Goal: Task Accomplishment & Management: Complete application form

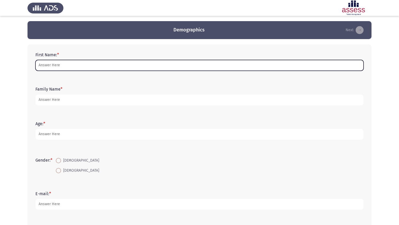
click at [103, 68] on input "First Name: *" at bounding box center [199, 65] width 328 height 11
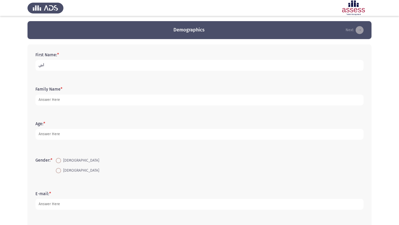
type input "أ"
type input "Bassem"
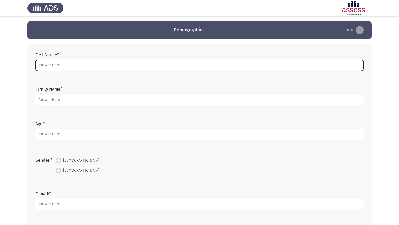
paste input "Bassem"
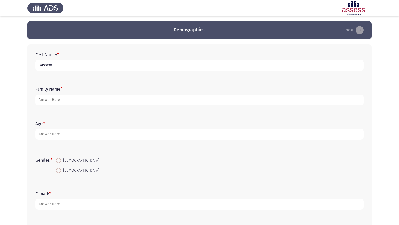
type input "Bassem"
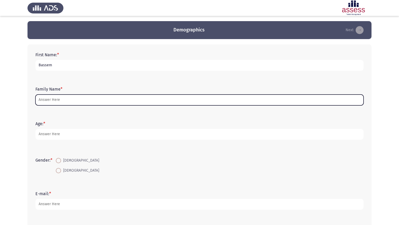
click at [57, 100] on input "Family Name *" at bounding box center [199, 100] width 328 height 11
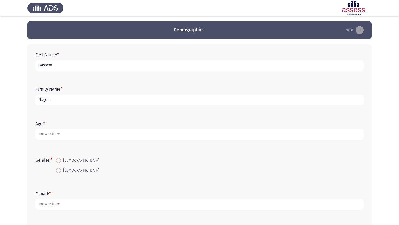
type input "Nageh"
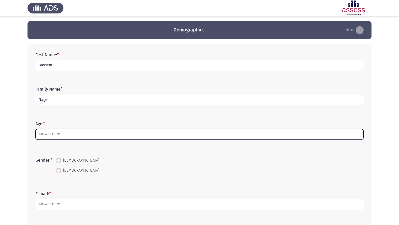
click at [58, 133] on input "Age: *" at bounding box center [199, 134] width 328 height 11
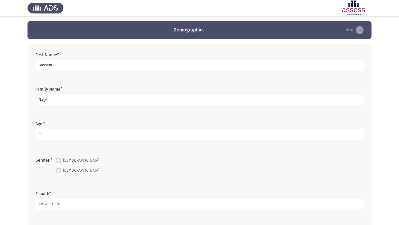
type input "38"
click at [63, 161] on span "[DEMOGRAPHIC_DATA]" at bounding box center [80, 161] width 38 height 6
click at [61, 161] on input "[DEMOGRAPHIC_DATA]" at bounding box center [58, 160] width 5 height 5
radio input "true"
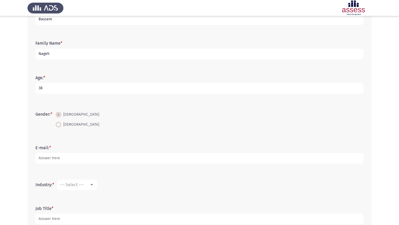
scroll to position [47, 0]
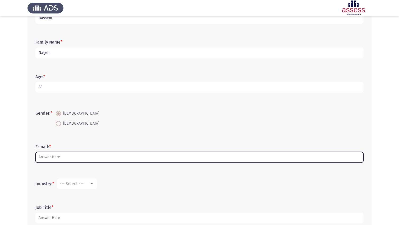
click at [91, 157] on input "E-mail: *" at bounding box center [199, 157] width 328 height 11
paste input "[EMAIL_ADDRESS][PERSON_NAME][DOMAIN_NAME]"
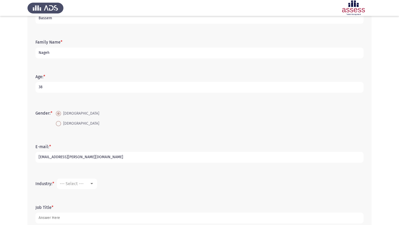
type input "[EMAIL_ADDRESS][PERSON_NAME][DOMAIN_NAME]"
click at [93, 185] on div at bounding box center [91, 184] width 5 height 4
click at [81, 203] on div at bounding box center [199, 112] width 399 height 225
drag, startPoint x: 34, startPoint y: 184, endPoint x: 51, endPoint y: 184, distance: 17.0
click at [51, 184] on div "Industry: * --- Select ---" at bounding box center [200, 184] width 334 height 16
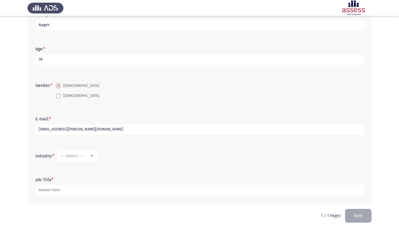
scroll to position [80, 0]
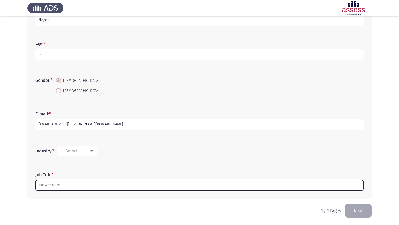
click at [51, 183] on input "Job Title *" at bounding box center [199, 185] width 328 height 11
paste input "Graphic Design Executive"
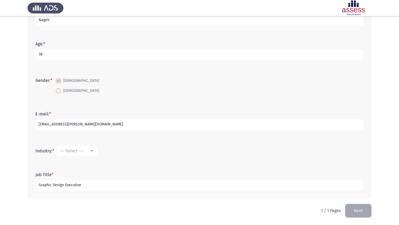
type input "Graphic Design Executive"
click at [32, 152] on div "First Name: * Bassem Family Name * Nageh Age: * 38 Gender: * Male Female E-mail…" at bounding box center [200, 82] width 344 height 234
drag, startPoint x: 26, startPoint y: 113, endPoint x: 60, endPoint y: 157, distance: 55.2
click at [60, 157] on app-assessment-container "Demographics Next First Name: * Bassem Family Name * Nageh Age: * 38 Gender: * …" at bounding box center [199, 72] width 399 height 263
click at [87, 151] on div "--- Select ---" at bounding box center [75, 151] width 30 height 5
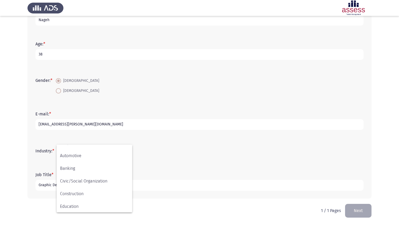
scroll to position [0, 0]
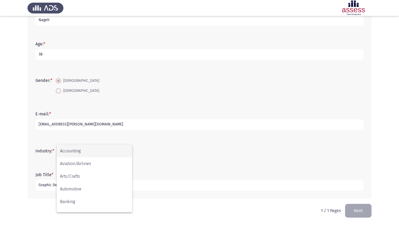
click at [26, 165] on div at bounding box center [199, 112] width 399 height 225
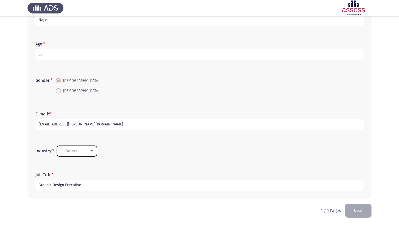
click at [96, 153] on mat-select "--- Select ---" at bounding box center [77, 151] width 40 height 11
click at [92, 152] on div at bounding box center [92, 151] width 3 height 1
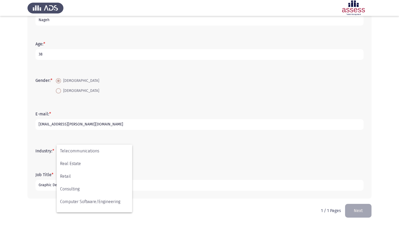
scroll to position [174, 0]
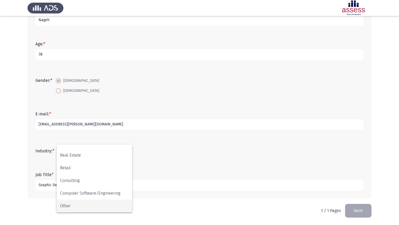
click at [95, 212] on span "Other" at bounding box center [94, 206] width 69 height 13
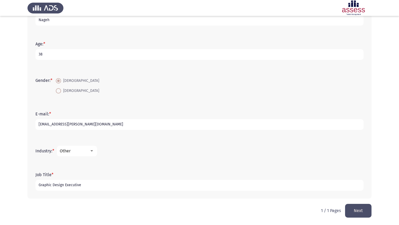
click at [92, 154] on mat-select "Other" at bounding box center [77, 151] width 40 height 11
click at [93, 151] on div at bounding box center [92, 151] width 3 height 1
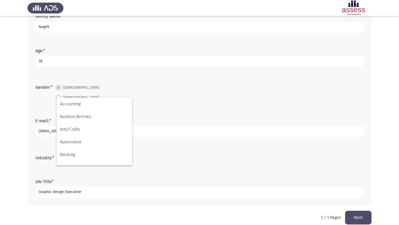
scroll to position [72, 0]
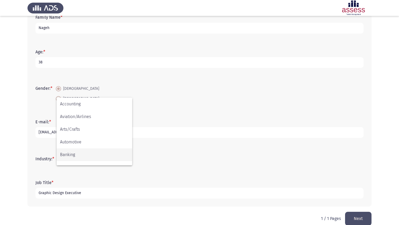
click at [91, 155] on span "Banking" at bounding box center [94, 155] width 69 height 13
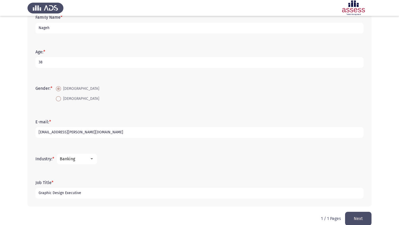
click at [92, 158] on div at bounding box center [91, 159] width 5 height 4
click at [199, 166] on div at bounding box center [199, 112] width 399 height 225
click at [93, 162] on mat-select "Banking" at bounding box center [77, 159] width 40 height 11
click at [93, 159] on div at bounding box center [92, 159] width 3 height 1
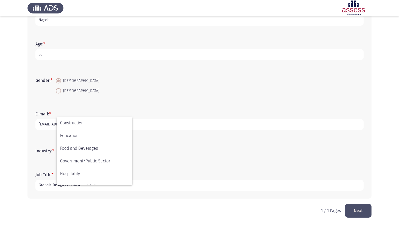
scroll to position [76, 0]
click at [90, 158] on span "Government/Public Sector" at bounding box center [94, 162] width 69 height 13
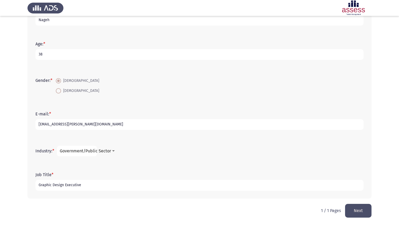
click at [91, 149] on span "Government/Public Sector" at bounding box center [85, 151] width 51 height 5
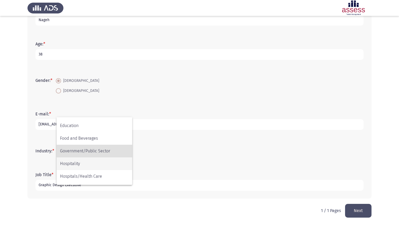
scroll to position [174, 0]
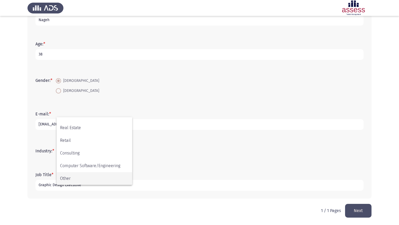
click at [76, 177] on span "Other" at bounding box center [94, 179] width 69 height 13
click at [357, 209] on button "Next" at bounding box center [358, 210] width 26 height 13
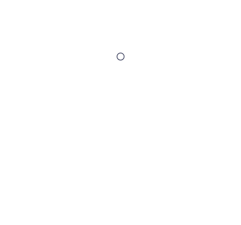
scroll to position [0, 0]
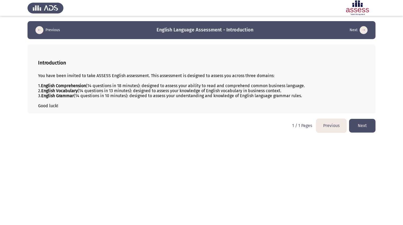
drag, startPoint x: 40, startPoint y: 62, endPoint x: 65, endPoint y: 98, distance: 44.1
click at [65, 98] on div "Introduction You have been invited to take ASSESS English assessment. This asse…" at bounding box center [202, 78] width 348 height 69
drag, startPoint x: 38, startPoint y: 61, endPoint x: 73, endPoint y: 107, distance: 57.6
click at [73, 107] on div "Introduction You have been invited to take ASSESS English assessment. This asse…" at bounding box center [202, 78] width 348 height 69
click at [363, 124] on button "Next" at bounding box center [362, 125] width 26 height 13
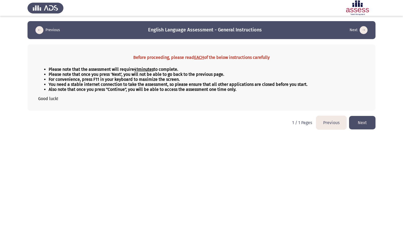
click at [366, 123] on button "Next" at bounding box center [362, 122] width 26 height 13
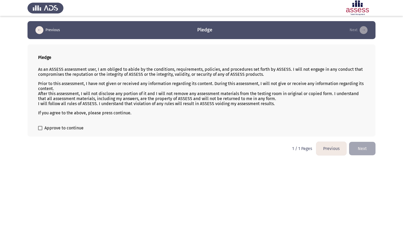
drag, startPoint x: 38, startPoint y: 55, endPoint x: 96, endPoint y: 114, distance: 82.5
click at [95, 112] on div "Pledge As an ASSESS assessment user, I am obliged to abide by the conditions, r…" at bounding box center [202, 90] width 348 height 92
click at [41, 128] on span at bounding box center [40, 128] width 4 height 4
click at [40, 130] on input "Approve to continue" at bounding box center [40, 130] width 0 height 0
checkbox input "true"
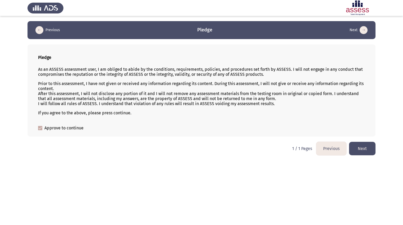
click at [366, 148] on button "Next" at bounding box center [362, 148] width 26 height 13
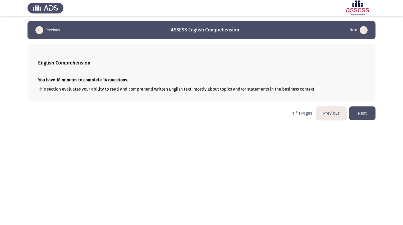
click at [366, 114] on button "Next" at bounding box center [362, 113] width 26 height 13
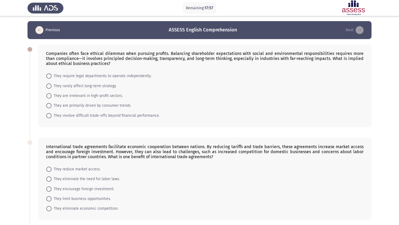
drag, startPoint x: 44, startPoint y: 52, endPoint x: 70, endPoint y: 57, distance: 26.1
click at [70, 57] on div "Companies often face ethical dilemmas when pursuing profits. Balancing sharehol…" at bounding box center [205, 85] width 334 height 83
click at [0, 74] on app-assessment-container "Remaining: 16:53 Previous ASSESS English Comprehension Next Companies often fac…" at bounding box center [199, 224] width 399 height 407
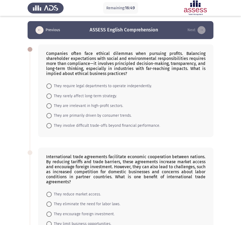
click at [47, 126] on span at bounding box center [48, 125] width 5 height 5
click at [47, 126] on input "They involve difficult trade-offs beyond financial performance." at bounding box center [48, 125] width 5 height 5
radio input "true"
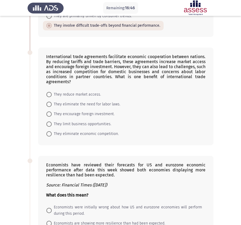
scroll to position [100, 0]
click at [48, 116] on span at bounding box center [48, 113] width 5 height 5
click at [48, 116] on input "They encourage foreign investment." at bounding box center [48, 113] width 5 height 5
radio input "true"
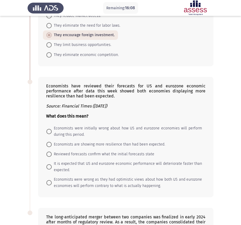
scroll to position [179, 0]
click at [50, 132] on span at bounding box center [48, 131] width 5 height 5
click at [50, 132] on input "Economists were initially wrong about how US and eurozone economies will perfor…" at bounding box center [48, 131] width 5 height 5
radio input "true"
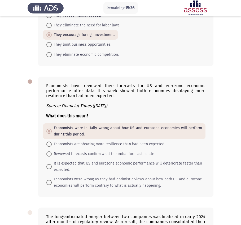
click at [2, 151] on app-assessment-container "Remaining: 15:36 Previous ASSESS English Comprehension Next Companies often fac…" at bounding box center [120, 76] width 241 height 469
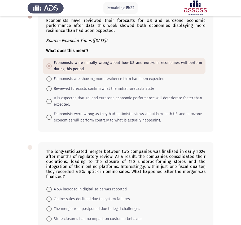
scroll to position [286, 0]
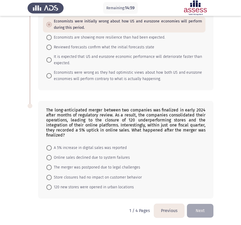
click at [46, 148] on mat-radio-button "A 5% increase in digital sales was reported" at bounding box center [86, 148] width 87 height 10
click at [49, 147] on span at bounding box center [48, 148] width 5 height 5
click at [49, 147] on input "A 5% increase in digital sales was reported" at bounding box center [48, 148] width 5 height 5
radio input "true"
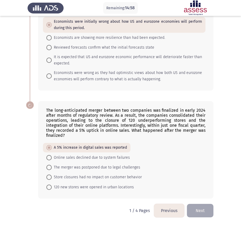
scroll to position [285, 0]
click at [201, 211] on button "Next" at bounding box center [200, 211] width 26 height 13
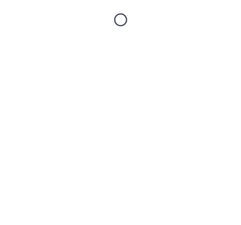
scroll to position [0, 0]
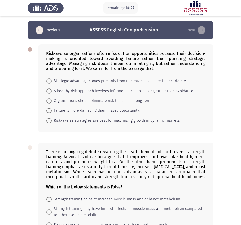
click at [52, 91] on span "A healthy risk approach involves informed decision-making rather than avoidance." at bounding box center [123, 91] width 142 height 6
click at [52, 91] on input "A healthy risk approach involves informed decision-making rather than avoidance." at bounding box center [48, 91] width 5 height 5
radio input "true"
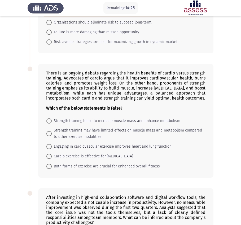
scroll to position [80, 0]
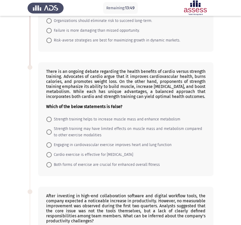
click at [49, 132] on span at bounding box center [48, 132] width 5 height 5
click at [49, 132] on input "Strength training may have limited effects on muscle mass and metabolism compar…" at bounding box center [48, 132] width 5 height 5
radio input "true"
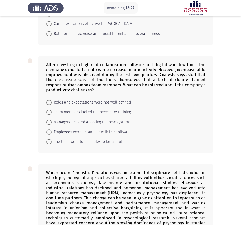
scroll to position [212, 0]
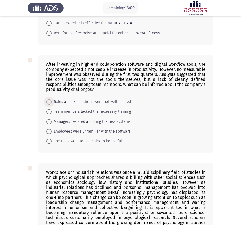
click at [50, 101] on span at bounding box center [48, 102] width 5 height 5
click at [50, 101] on input "Roles and expectations were not well defined" at bounding box center [48, 102] width 5 height 5
radio input "true"
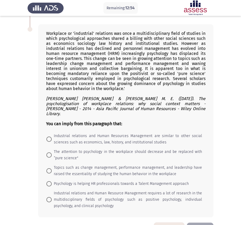
scroll to position [352, 0]
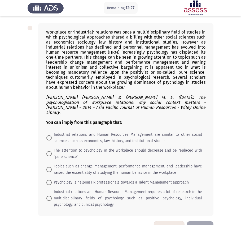
click at [50, 168] on label "Topics such as change management, performance management, and leadership have r…" at bounding box center [123, 170] width 155 height 13
click at [50, 168] on input "Topics such as change management, performance management, and leadership have r…" at bounding box center [48, 169] width 5 height 5
radio input "true"
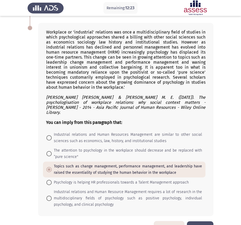
scroll to position [364, 0]
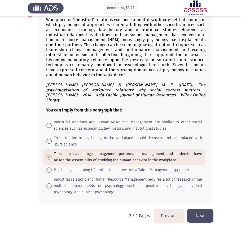
click at [202, 211] on button "Next" at bounding box center [200, 215] width 26 height 13
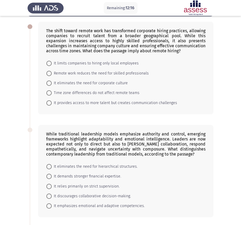
scroll to position [0, 0]
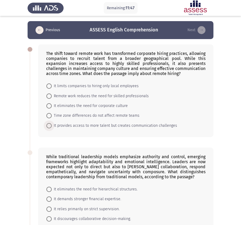
click at [48, 127] on span at bounding box center [48, 125] width 5 height 5
click at [48, 127] on input "It provides access to more talent but creates communication challenges" at bounding box center [48, 125] width 5 height 5
radio input "true"
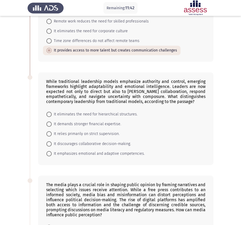
scroll to position [75, 0]
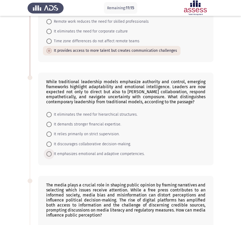
click at [52, 155] on span "It emphasizes emotional and adaptive competencies." at bounding box center [98, 154] width 93 height 6
click at [52, 155] on input "It emphasizes emotional and adaptive competencies." at bounding box center [48, 154] width 5 height 5
radio input "true"
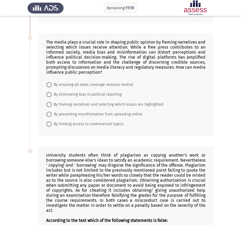
scroll to position [219, 0]
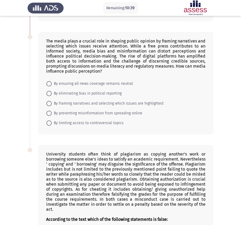
click at [50, 105] on span at bounding box center [48, 103] width 5 height 5
click at [50, 105] on input "By framing narratives and selecting which issues are highlighted" at bounding box center [48, 103] width 5 height 5
radio input "true"
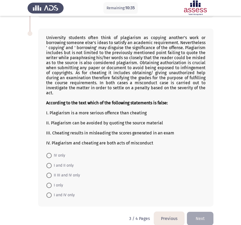
scroll to position [335, 0]
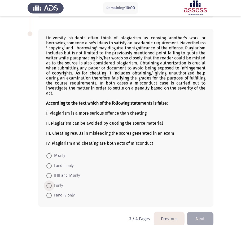
click at [51, 185] on span at bounding box center [48, 185] width 5 height 5
click at [51, 185] on input "I only" at bounding box center [48, 185] width 5 height 5
radio input "true"
click at [49, 155] on span at bounding box center [48, 156] width 5 height 5
click at [49, 155] on input "IV only" at bounding box center [48, 156] width 5 height 5
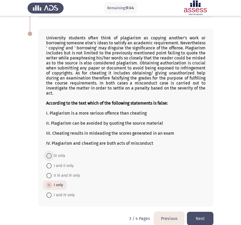
radio input "true"
click at [199, 216] on button "Next" at bounding box center [200, 218] width 26 height 13
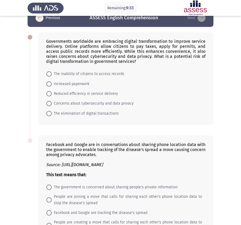
scroll to position [0, 0]
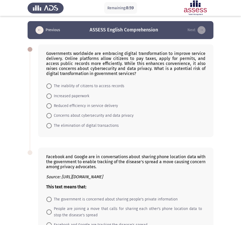
click at [49, 118] on span at bounding box center [48, 115] width 5 height 5
click at [49, 118] on input "Concerns about cybersecurity and data privacy" at bounding box center [48, 115] width 5 height 5
radio input "true"
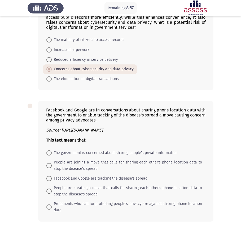
scroll to position [61, 0]
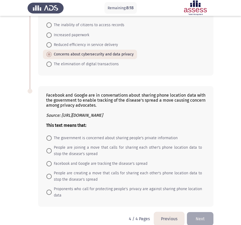
click at [15, 153] on app-assessment-container "Remaining: 8:18 Previous ASSESS English Comprehension Next Governments worldwid…" at bounding box center [120, 86] width 241 height 252
click at [49, 176] on span at bounding box center [48, 176] width 5 height 5
click at [49, 176] on input "People are creating a move that calls for sharing each other's phone location d…" at bounding box center [48, 176] width 5 height 5
radio input "true"
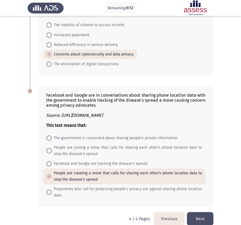
scroll to position [69, 0]
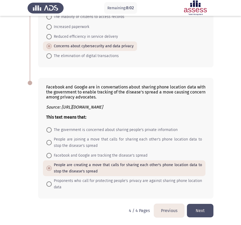
click at [196, 212] on button "Next" at bounding box center [200, 210] width 26 height 13
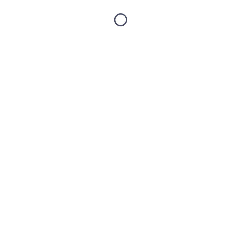
scroll to position [0, 0]
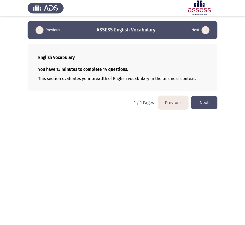
click at [207, 106] on button "Next" at bounding box center [204, 102] width 26 height 13
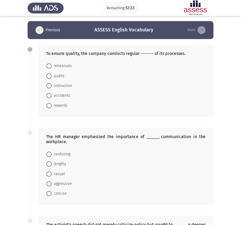
click at [54, 77] on span "audits" at bounding box center [58, 76] width 13 height 6
click at [52, 77] on input "audits" at bounding box center [48, 76] width 5 height 5
radio input "true"
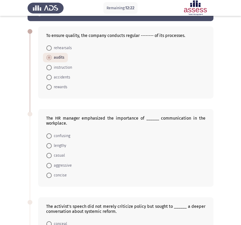
scroll to position [21, 0]
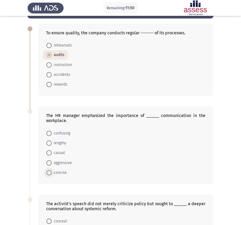
click at [49, 173] on span at bounding box center [48, 172] width 5 height 5
click at [49, 173] on input "concise" at bounding box center [48, 172] width 5 height 5
radio input "true"
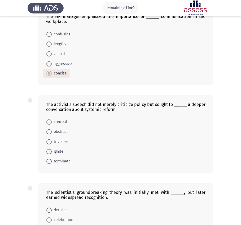
scroll to position [141, 0]
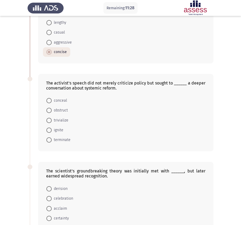
click at [63, 130] on span "ignite" at bounding box center [58, 130] width 12 height 6
click at [52, 130] on input "ignite" at bounding box center [48, 130] width 5 height 5
radio input "true"
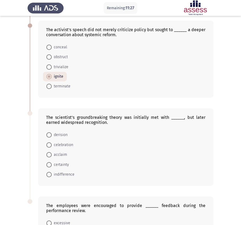
scroll to position [199, 0]
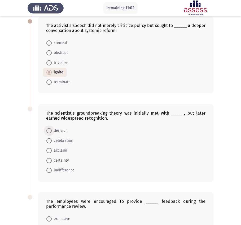
click at [51, 131] on span at bounding box center [48, 130] width 5 height 5
click at [51, 131] on input "derision" at bounding box center [48, 130] width 5 height 5
radio input "true"
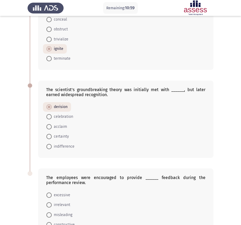
scroll to position [270, 0]
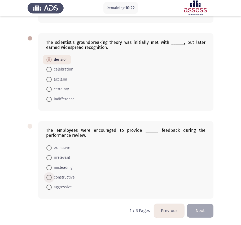
click at [62, 176] on span "constructive" at bounding box center [63, 178] width 23 height 6
click at [52, 176] on input "constructive" at bounding box center [48, 177] width 5 height 5
radio input "true"
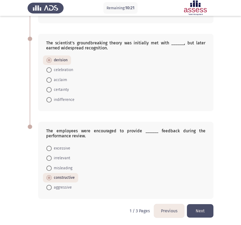
click at [205, 209] on button "Next" at bounding box center [200, 211] width 26 height 13
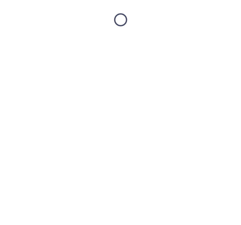
scroll to position [0, 0]
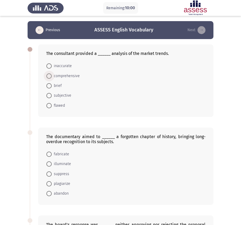
click at [58, 75] on span "comprehensive" at bounding box center [66, 76] width 28 height 6
click at [52, 75] on input "comprehensive" at bounding box center [48, 76] width 5 height 5
radio input "true"
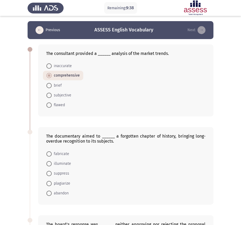
click at [51, 163] on span at bounding box center [48, 163] width 5 height 5
click at [51, 163] on input "illuminate" at bounding box center [48, 163] width 5 height 5
radio input "true"
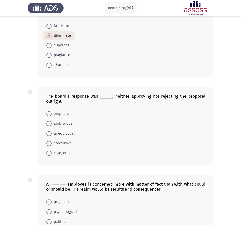
scroll to position [129, 0]
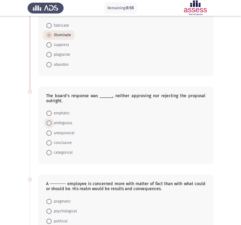
click at [67, 122] on span "ambiguous" at bounding box center [62, 123] width 21 height 6
click at [52, 122] on input "ambiguous" at bounding box center [48, 123] width 5 height 5
radio input "true"
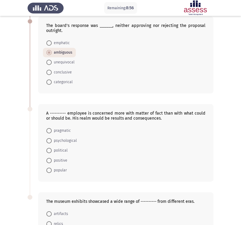
scroll to position [202, 0]
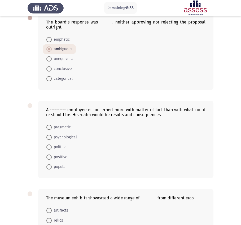
click at [71, 129] on mat-radio-button "pragmatic" at bounding box center [58, 128] width 31 height 10
click at [67, 128] on span "pragmatic" at bounding box center [61, 127] width 19 height 6
click at [52, 128] on input "pragmatic" at bounding box center [48, 127] width 5 height 5
radio input "true"
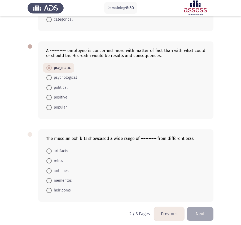
scroll to position [265, 0]
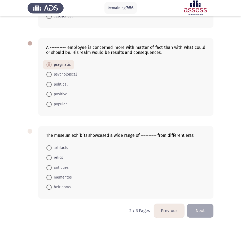
click at [62, 149] on span "artifacts" at bounding box center [60, 148] width 16 height 6
click at [52, 149] on input "artifacts" at bounding box center [48, 148] width 5 height 5
radio input "true"
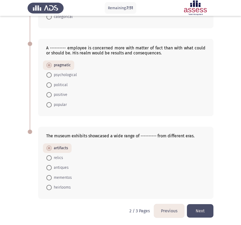
click at [202, 215] on button "Next" at bounding box center [200, 211] width 26 height 13
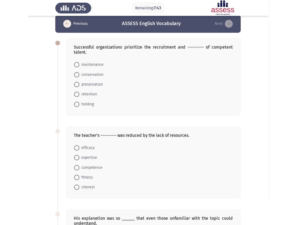
scroll to position [0, 0]
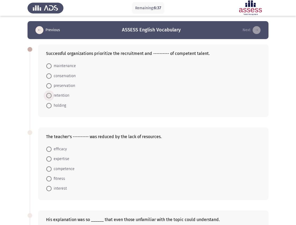
click at [48, 95] on span at bounding box center [48, 95] width 5 height 5
click at [48, 95] on input "retention" at bounding box center [48, 95] width 5 height 5
radio input "true"
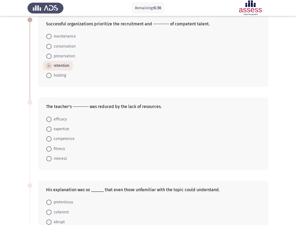
scroll to position [30, 0]
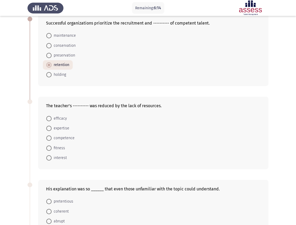
click at [57, 118] on span "efficacy" at bounding box center [59, 119] width 15 height 6
click at [52, 118] on input "efficacy" at bounding box center [48, 118] width 5 height 5
radio input "true"
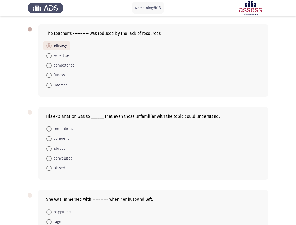
scroll to position [104, 0]
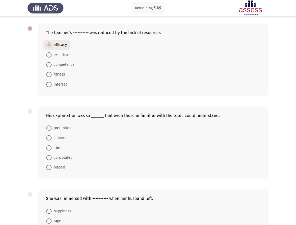
click at [51, 138] on span at bounding box center [48, 138] width 5 height 5
click at [51, 138] on input "coherent" at bounding box center [48, 138] width 5 height 5
radio input "true"
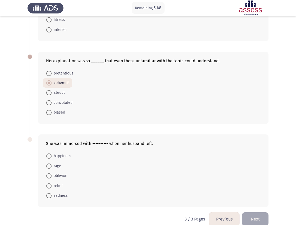
scroll to position [167, 0]
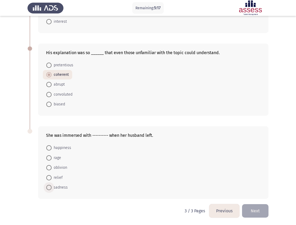
click at [60, 189] on span "sadness" at bounding box center [60, 188] width 16 height 6
click at [52, 189] on input "sadness" at bounding box center [48, 187] width 5 height 5
radio input "true"
click at [221, 213] on button "Previous" at bounding box center [224, 211] width 30 height 13
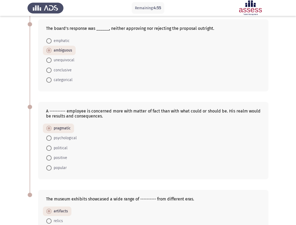
scroll to position [259, 0]
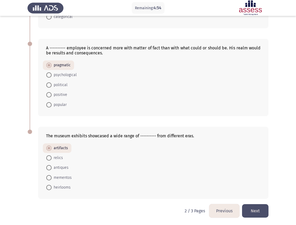
click at [256, 208] on button "Next" at bounding box center [255, 211] width 26 height 13
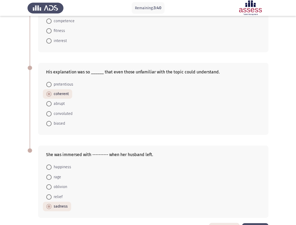
scroll to position [166, 0]
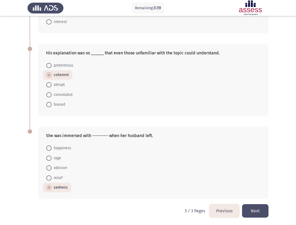
click at [250, 210] on button "Next" at bounding box center [255, 211] width 26 height 13
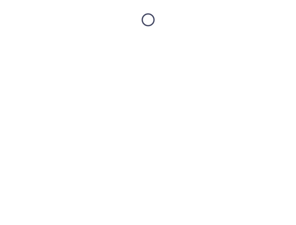
scroll to position [0, 0]
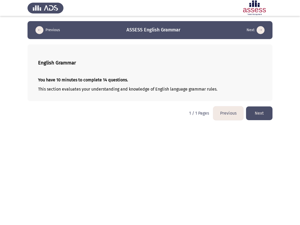
click at [259, 117] on button "Next" at bounding box center [259, 113] width 26 height 13
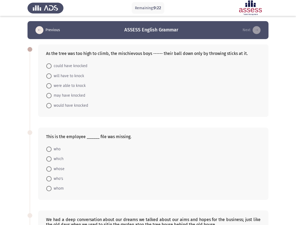
click at [61, 87] on span "were able to knock" at bounding box center [69, 86] width 34 height 6
click at [52, 87] on input "were able to knock" at bounding box center [48, 85] width 5 height 5
radio input "true"
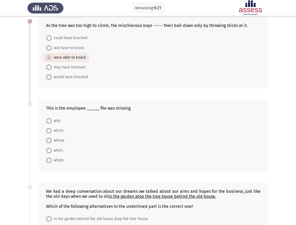
scroll to position [29, 0]
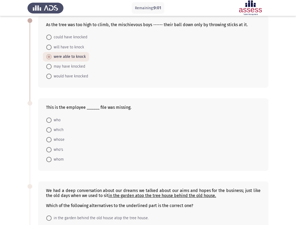
click at [57, 130] on span "which" at bounding box center [58, 130] width 12 height 6
click at [52, 130] on input "which" at bounding box center [48, 130] width 5 height 5
radio input "true"
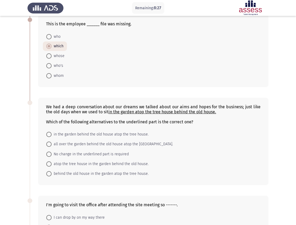
scroll to position [114, 0]
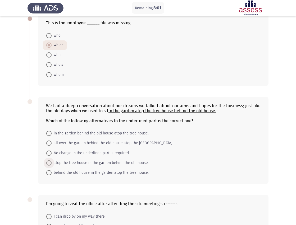
click at [55, 163] on span "atop the tree house in the garden behind the old house." at bounding box center [100, 163] width 97 height 6
click at [52, 163] on input "atop the tree house in the garden behind the old house." at bounding box center [48, 163] width 5 height 5
radio input "true"
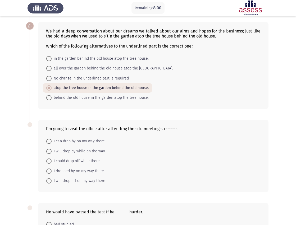
scroll to position [189, 0]
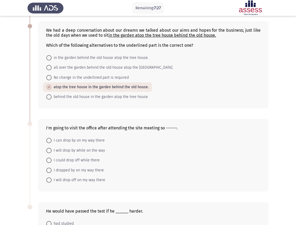
click at [58, 154] on mat-radio-button "I will drop by while on the way" at bounding box center [76, 151] width 66 height 10
click at [66, 151] on span "I will drop by while on the way" at bounding box center [78, 151] width 53 height 6
click at [52, 151] on input "I will drop by while on the way" at bounding box center [48, 150] width 5 height 5
radio input "true"
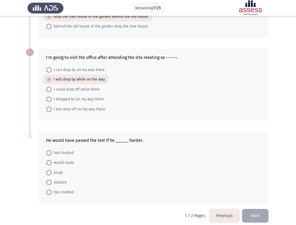
scroll to position [265, 0]
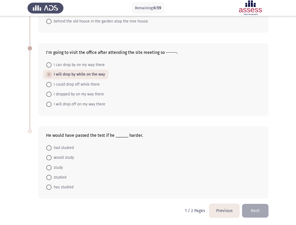
click at [51, 149] on span at bounding box center [48, 148] width 5 height 5
click at [51, 149] on input "had studied" at bounding box center [48, 148] width 5 height 5
radio input "true"
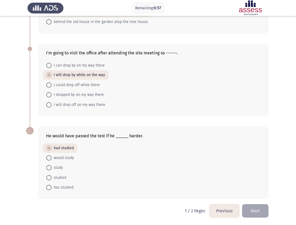
click at [262, 209] on button "Next" at bounding box center [255, 211] width 26 height 13
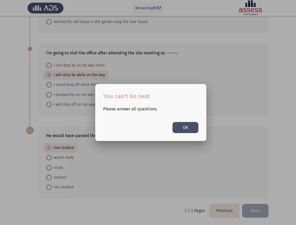
scroll to position [0, 0]
click at [181, 129] on button "OK" at bounding box center [186, 127] width 26 height 11
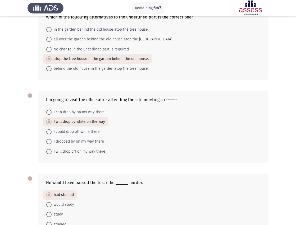
scroll to position [264, 0]
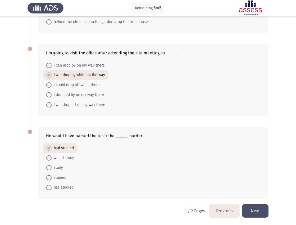
click at [253, 212] on button "Next" at bounding box center [255, 211] width 26 height 13
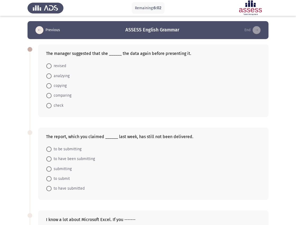
scroll to position [0, 0]
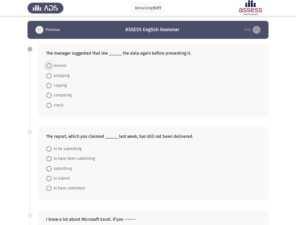
click at [58, 67] on span "revised" at bounding box center [59, 66] width 15 height 6
click at [52, 67] on input "revised" at bounding box center [48, 65] width 5 height 5
radio input "true"
click at [59, 84] on span "copying" at bounding box center [59, 85] width 15 height 6
click at [52, 84] on input "copying" at bounding box center [48, 85] width 5 height 5
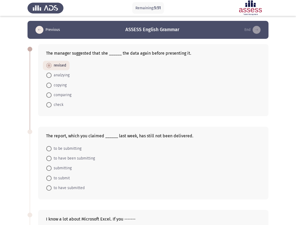
radio input "true"
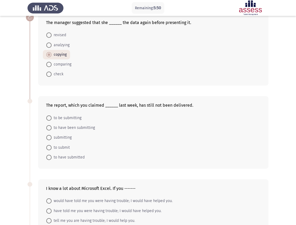
scroll to position [38, 0]
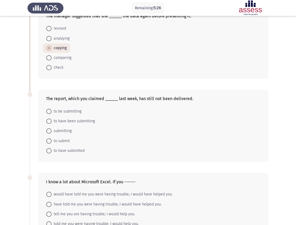
click at [64, 120] on span "to have been submitting" at bounding box center [73, 121] width 43 height 6
click at [52, 120] on input "to have been submitting" at bounding box center [48, 121] width 5 height 5
radio input "true"
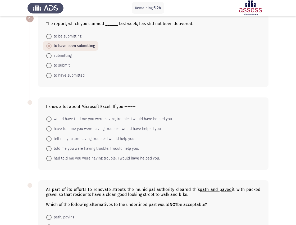
scroll to position [116, 0]
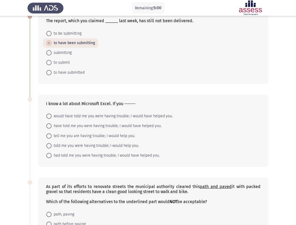
click at [48, 155] on span at bounding box center [48, 155] width 5 height 5
click at [48, 155] on input "had told me you were having trouble; I would have helped you." at bounding box center [48, 155] width 5 height 5
radio input "true"
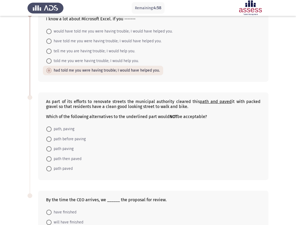
scroll to position [202, 0]
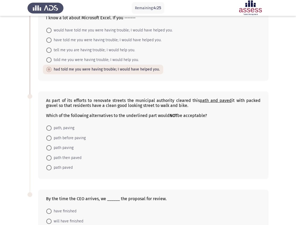
click at [67, 148] on span "path paving" at bounding box center [63, 148] width 22 height 6
click at [52, 148] on input "path paving" at bounding box center [48, 148] width 5 height 5
radio input "true"
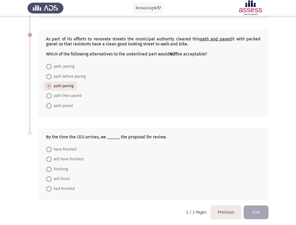
scroll to position [265, 0]
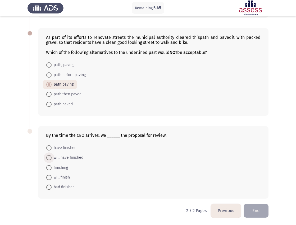
click at [48, 157] on span at bounding box center [48, 157] width 5 height 5
click at [48, 157] on input "will have finished" at bounding box center [48, 157] width 5 height 5
radio input "true"
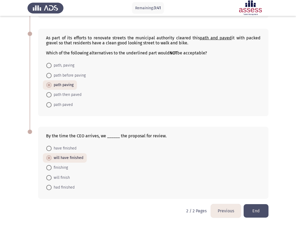
click at [249, 213] on button "End" at bounding box center [256, 211] width 25 height 13
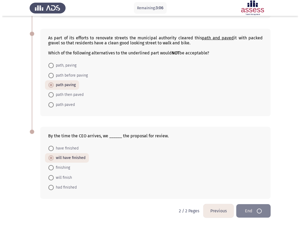
scroll to position [0, 0]
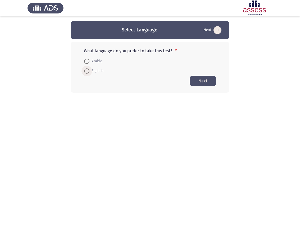
click at [87, 73] on span at bounding box center [86, 71] width 5 height 5
click at [87, 73] on input "English" at bounding box center [86, 71] width 5 height 5
radio input "true"
click at [206, 82] on button "Next" at bounding box center [203, 81] width 26 height 10
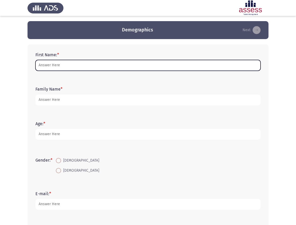
click at [78, 64] on input "First Name: *" at bounding box center [147, 65] width 225 height 11
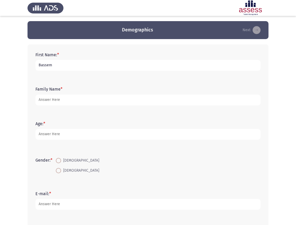
type input "Bassem"
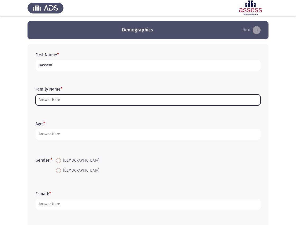
click at [61, 98] on input "Family Name *" at bounding box center [147, 100] width 225 height 11
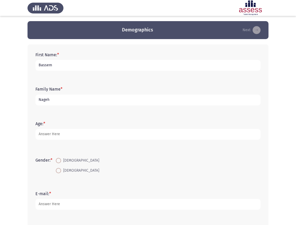
type input "Nageh"
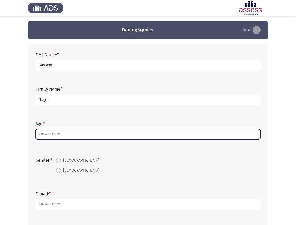
click at [46, 136] on input "Age: *" at bounding box center [147, 134] width 225 height 11
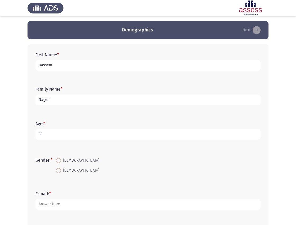
type input "38"
click at [61, 160] on span at bounding box center [58, 160] width 5 height 5
click at [61, 160] on input "[DEMOGRAPHIC_DATA]" at bounding box center [58, 160] width 5 height 5
radio input "true"
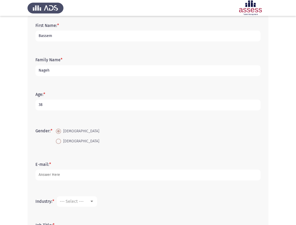
scroll to position [31, 0]
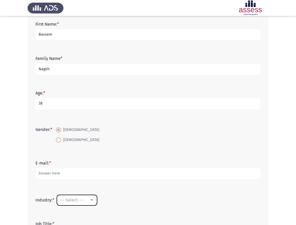
click at [69, 202] on span "--- Select ---" at bounding box center [72, 200] width 24 height 5
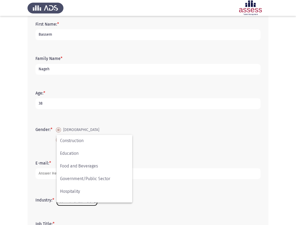
scroll to position [174, 0]
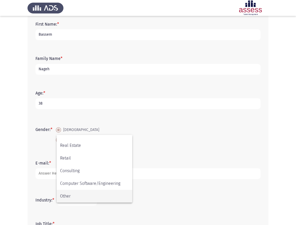
click at [75, 198] on span "Other" at bounding box center [94, 196] width 69 height 13
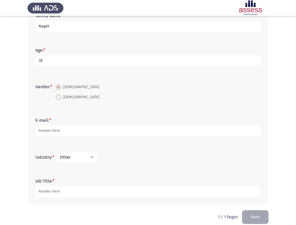
scroll to position [80, 0]
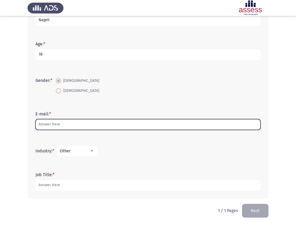
click at [61, 123] on input "E-mail: *" at bounding box center [147, 124] width 225 height 11
paste input "[EMAIL_ADDRESS][PERSON_NAME][DOMAIN_NAME]"
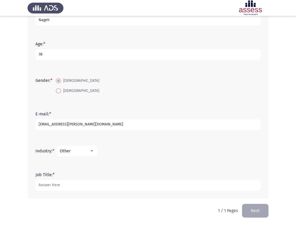
type input "[EMAIL_ADDRESS][PERSON_NAME][DOMAIN_NAME]"
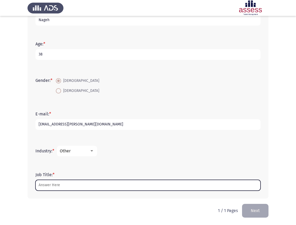
click at [76, 184] on input "Job Title: *" at bounding box center [147, 185] width 225 height 11
paste input "Graphic Design Executive"
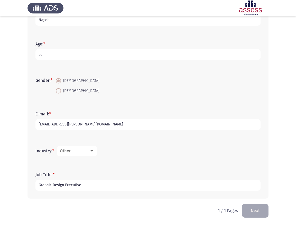
type input "Graphic Design Executive"
click at [252, 211] on button "Next" at bounding box center [255, 210] width 26 height 13
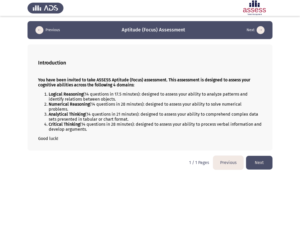
click at [254, 165] on button "Next" at bounding box center [259, 162] width 26 height 13
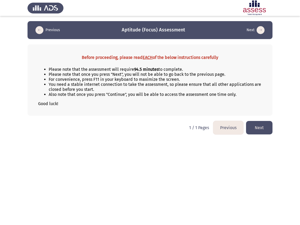
click at [260, 130] on button "Next" at bounding box center [259, 127] width 26 height 13
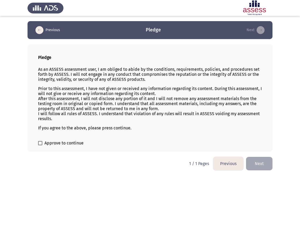
click at [44, 144] on span "Approve to continue" at bounding box center [63, 143] width 39 height 6
click at [40, 146] on input "Approve to continue" at bounding box center [40, 146] width 0 height 0
checkbox input "true"
click at [261, 165] on button "Next" at bounding box center [259, 163] width 26 height 13
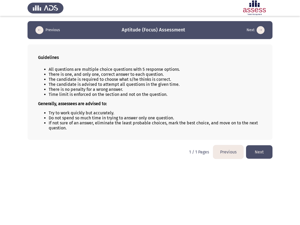
click at [261, 157] on button "Next" at bounding box center [259, 152] width 26 height 13
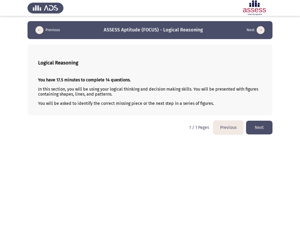
click at [254, 130] on button "Next" at bounding box center [259, 127] width 26 height 13
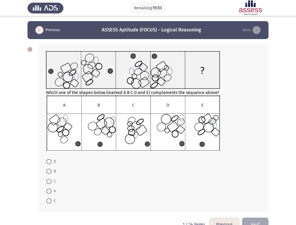
click at [49, 161] on span at bounding box center [48, 161] width 5 height 5
click at [49, 161] on input "D" at bounding box center [48, 161] width 5 height 5
radio input "true"
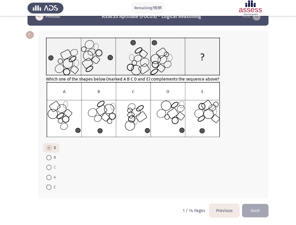
click at [252, 211] on button "Next" at bounding box center [255, 210] width 26 height 13
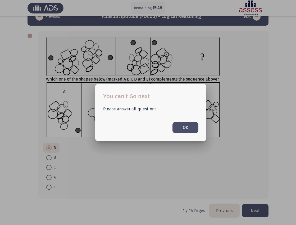
click at [187, 127] on button "OK" at bounding box center [186, 127] width 26 height 11
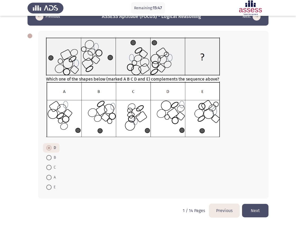
click at [261, 211] on button "Next" at bounding box center [255, 210] width 26 height 13
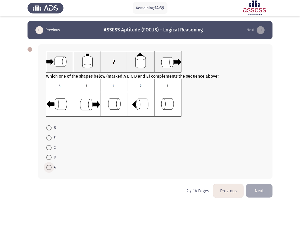
click at [49, 165] on span at bounding box center [48, 167] width 5 height 5
click at [49, 165] on input "A" at bounding box center [48, 167] width 5 height 5
radio input "true"
click at [226, 205] on html "Remaining: 14:37 Previous ASSESS Aptitude (FOCUS) - Logical Reasoning Next Whic…" at bounding box center [150, 102] width 300 height 205
click at [205, 161] on form "B E C D A" at bounding box center [155, 147] width 219 height 49
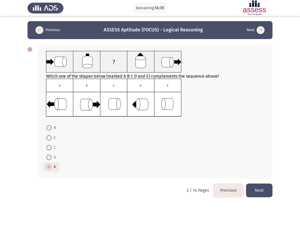
click at [261, 192] on button "Next" at bounding box center [259, 190] width 26 height 13
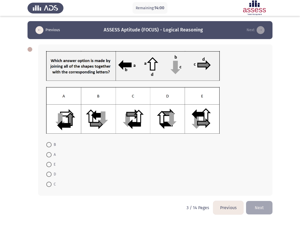
click at [189, 171] on form "B A E D C" at bounding box center [155, 164] width 219 height 49
click at [47, 185] on span at bounding box center [48, 184] width 5 height 5
click at [47, 185] on input "C" at bounding box center [48, 184] width 5 height 5
radio input "true"
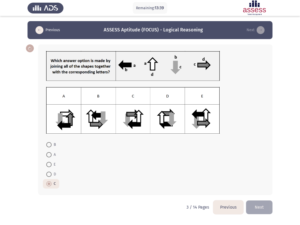
click at [248, 187] on form "B A E D C" at bounding box center [155, 164] width 219 height 49
click at [185, 183] on form "B A E D C" at bounding box center [155, 164] width 219 height 49
click at [267, 207] on button "Next" at bounding box center [259, 207] width 26 height 13
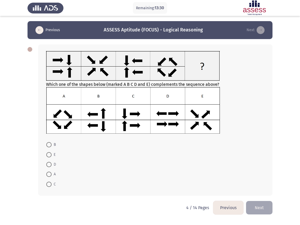
click at [61, 85] on div "Which one of the shapes below (marked A B C D and E) complements the sequence a…" at bounding box center [155, 93] width 219 height 84
click at [49, 164] on span at bounding box center [48, 164] width 5 height 5
click at [49, 164] on input "D" at bounding box center [48, 164] width 5 height 5
radio input "true"
click at [48, 154] on span at bounding box center [48, 154] width 5 height 5
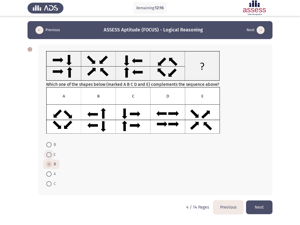
click at [48, 154] on input "E" at bounding box center [48, 154] width 5 height 5
radio input "true"
click at [258, 208] on button "Next" at bounding box center [259, 207] width 26 height 13
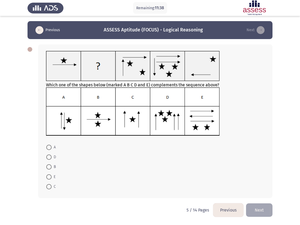
click at [100, 164] on form "A D B E C" at bounding box center [155, 166] width 219 height 49
click at [48, 188] on span at bounding box center [48, 186] width 5 height 5
click at [48, 188] on input "C" at bounding box center [48, 186] width 5 height 5
radio input "true"
click at [264, 212] on button "Next" at bounding box center [259, 210] width 26 height 13
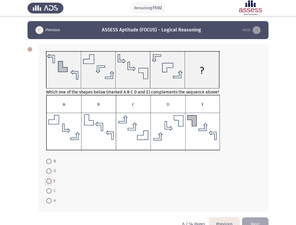
click at [49, 181] on span at bounding box center [48, 181] width 5 height 5
click at [49, 181] on input "E" at bounding box center [48, 181] width 5 height 5
radio input "true"
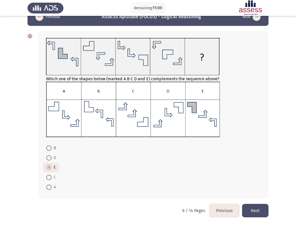
click at [252, 211] on button "Next" at bounding box center [255, 210] width 26 height 13
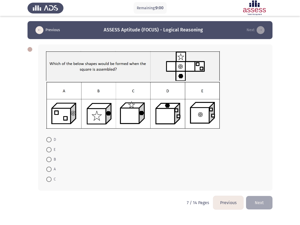
click at [53, 170] on span "A" at bounding box center [54, 169] width 4 height 6
click at [52, 170] on input "A" at bounding box center [48, 169] width 5 height 5
radio input "true"
click at [47, 149] on span at bounding box center [48, 149] width 5 height 5
click at [47, 149] on input "E" at bounding box center [48, 149] width 5 height 5
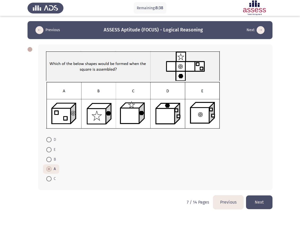
radio input "true"
click at [260, 201] on button "Next" at bounding box center [259, 202] width 26 height 13
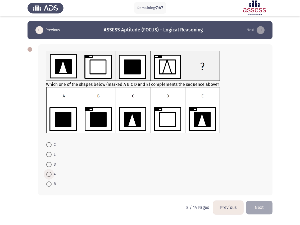
click at [50, 175] on span at bounding box center [48, 174] width 5 height 5
click at [50, 175] on input "A" at bounding box center [48, 174] width 5 height 5
radio input "true"
click at [261, 218] on html "Remaining: 7:43 Previous ASSESS Aptitude (FOCUS) - Logical Reasoning Next Which…" at bounding box center [150, 111] width 300 height 222
click at [260, 208] on button "Next" at bounding box center [259, 207] width 26 height 13
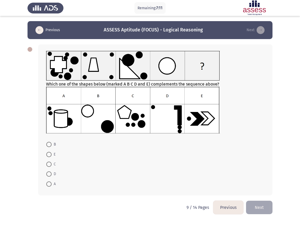
click at [52, 166] on span "C" at bounding box center [54, 164] width 4 height 6
click at [52, 166] on input "C" at bounding box center [48, 164] width 5 height 5
radio input "true"
click at [259, 211] on button "Next" at bounding box center [259, 207] width 26 height 13
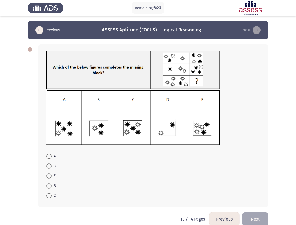
click at [49, 165] on span at bounding box center [48, 166] width 5 height 5
click at [49, 165] on input "D" at bounding box center [48, 166] width 5 height 5
radio input "true"
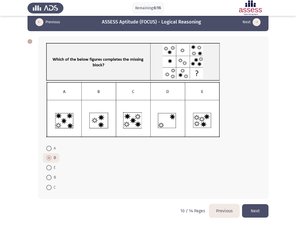
scroll to position [8, 0]
click at [51, 168] on span at bounding box center [48, 167] width 5 height 5
click at [51, 168] on input "E" at bounding box center [48, 167] width 5 height 5
radio input "true"
click at [256, 210] on button "Next" at bounding box center [255, 211] width 26 height 13
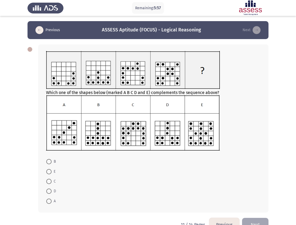
scroll to position [14, 0]
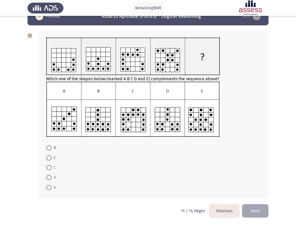
click at [48, 179] on span at bounding box center [48, 177] width 5 height 5
click at [48, 179] on input "D" at bounding box center [48, 177] width 5 height 5
radio input "true"
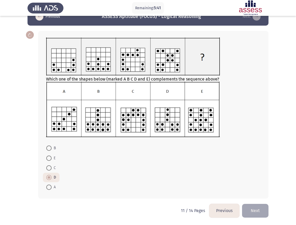
scroll to position [13, 0]
click at [259, 209] on button "Next" at bounding box center [255, 210] width 26 height 13
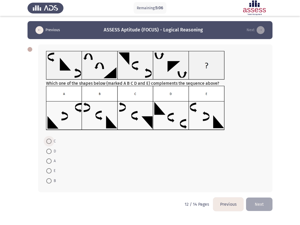
click at [50, 142] on span at bounding box center [48, 141] width 5 height 5
click at [50, 142] on input "C" at bounding box center [48, 141] width 5 height 5
radio input "true"
click at [48, 160] on span at bounding box center [48, 161] width 5 height 5
click at [48, 160] on input "A" at bounding box center [48, 161] width 5 height 5
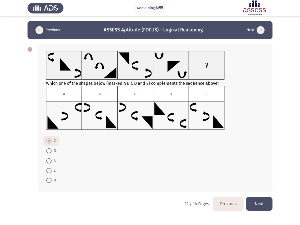
radio input "true"
click at [261, 205] on button "Next" at bounding box center [259, 203] width 26 height 13
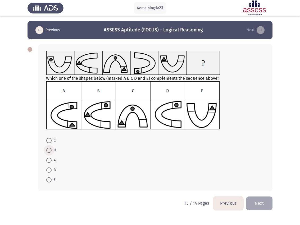
click at [53, 150] on span "B" at bounding box center [54, 150] width 4 height 6
click at [52, 150] on input "B" at bounding box center [48, 150] width 5 height 5
radio input "true"
click at [263, 203] on button "Next" at bounding box center [259, 203] width 26 height 13
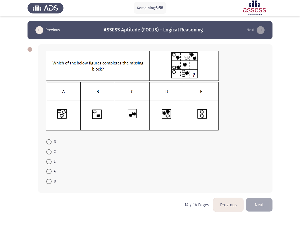
click at [48, 181] on span at bounding box center [48, 181] width 5 height 5
click at [48, 181] on input "B" at bounding box center [48, 181] width 5 height 5
radio input "true"
click at [262, 205] on button "Next" at bounding box center [259, 204] width 26 height 13
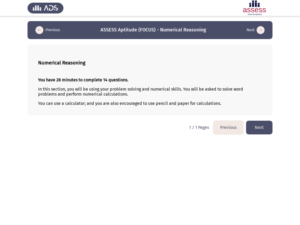
click at [263, 128] on button "Next" at bounding box center [259, 127] width 26 height 13
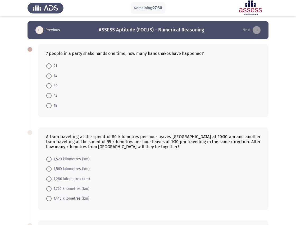
click at [53, 67] on span "21" at bounding box center [55, 66] width 6 height 6
click at [52, 67] on input "21" at bounding box center [48, 66] width 5 height 5
radio input "true"
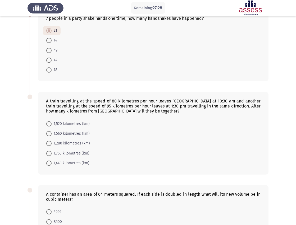
scroll to position [35, 0]
click at [51, 121] on span at bounding box center [48, 123] width 5 height 5
click at [51, 121] on input "1,520 kilometres (km)" at bounding box center [48, 123] width 5 height 5
radio input "true"
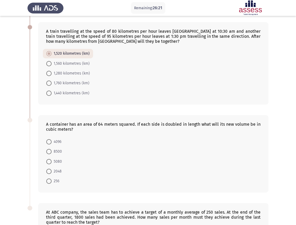
scroll to position [110, 0]
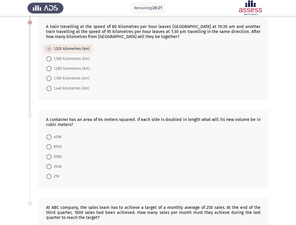
click at [130, 152] on form "4096 8500 5080 2048 256" at bounding box center [153, 156] width 215 height 49
click at [56, 153] on mat-radio-button "5080" at bounding box center [54, 157] width 22 height 10
click at [56, 157] on span "5080" at bounding box center [57, 157] width 10 height 6
click at [52, 157] on input "5080" at bounding box center [48, 157] width 5 height 5
radio input "true"
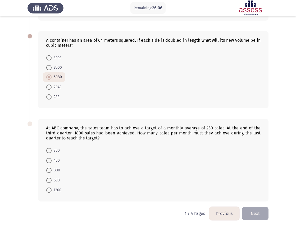
scroll to position [192, 0]
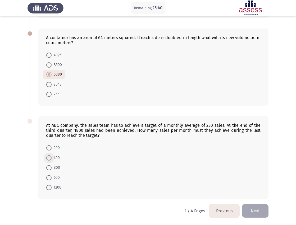
click at [48, 158] on span at bounding box center [48, 158] width 5 height 5
click at [48, 158] on input "400" at bounding box center [48, 158] width 5 height 5
radio input "true"
click at [259, 212] on button "Next" at bounding box center [255, 211] width 26 height 13
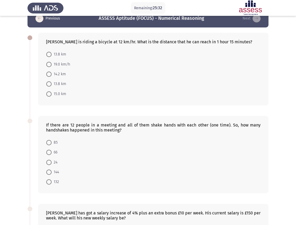
scroll to position [0, 0]
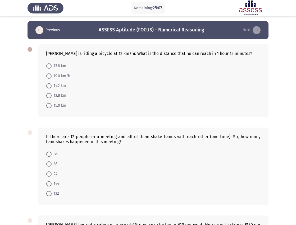
click at [63, 107] on span "15.0 km" at bounding box center [59, 106] width 15 height 6
click at [52, 107] on input "15.0 km" at bounding box center [48, 105] width 5 height 5
radio input "true"
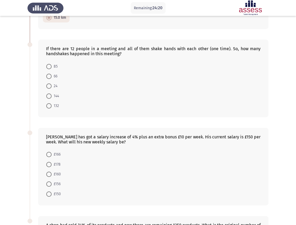
scroll to position [88, 0]
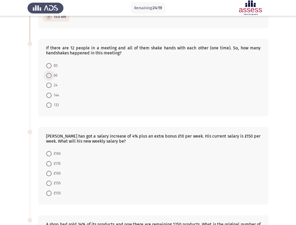
click at [53, 76] on span "66" at bounding box center [55, 76] width 6 height 6
click at [52, 76] on input "66" at bounding box center [48, 75] width 5 height 5
radio input "true"
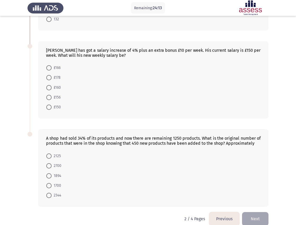
scroll to position [175, 0]
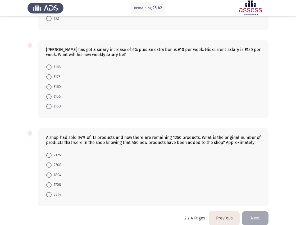
click at [48, 69] on span at bounding box center [48, 67] width 5 height 5
click at [48, 69] on input "£166" at bounding box center [48, 67] width 5 height 5
radio input "true"
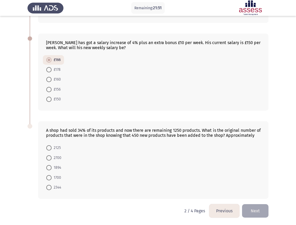
click at [49, 178] on span at bounding box center [49, 178] width 0 height 0
click at [49, 178] on input "1700" at bounding box center [48, 177] width 5 height 5
radio input "true"
click at [260, 213] on button "Next" at bounding box center [255, 211] width 26 height 13
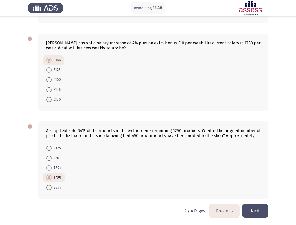
scroll to position [0, 0]
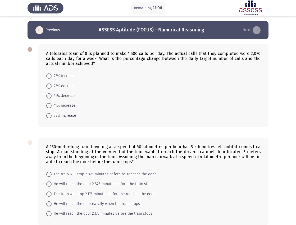
click at [50, 118] on span at bounding box center [48, 115] width 5 height 5
click at [50, 118] on input "38% increase" at bounding box center [48, 115] width 5 height 5
radio input "true"
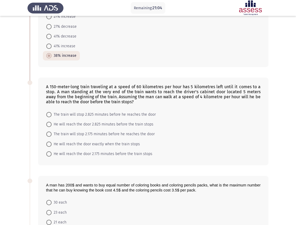
scroll to position [59, 0]
click at [48, 153] on span at bounding box center [48, 154] width 5 height 5
click at [48, 153] on input "He will reach the door 2.175 minutes before the train stops" at bounding box center [48, 154] width 5 height 5
radio input "true"
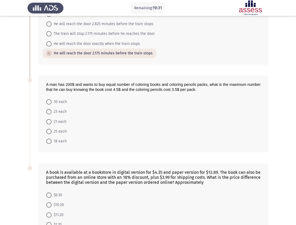
scroll to position [162, 0]
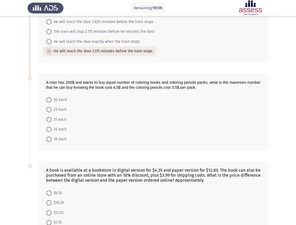
click at [51, 130] on span at bounding box center [48, 129] width 5 height 5
click at [51, 130] on input "25 each" at bounding box center [48, 129] width 5 height 5
radio input "true"
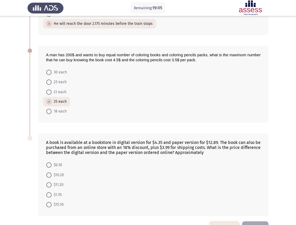
scroll to position [207, 0]
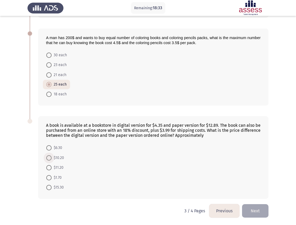
click at [51, 158] on span at bounding box center [48, 158] width 5 height 5
click at [51, 158] on input "$10.20" at bounding box center [48, 158] width 5 height 5
radio input "true"
click at [22, 172] on app-assessment-container "Remaining: 18:31 Previous ASSESS Aptitude (FOCUS) - Numerical Reasoning Next A …" at bounding box center [148, 9] width 296 height 390
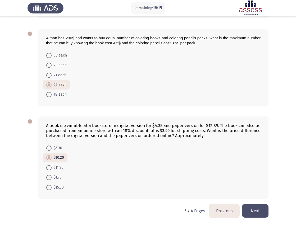
click at [252, 211] on button "Next" at bounding box center [255, 211] width 26 height 13
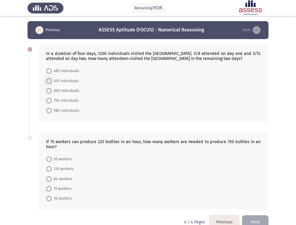
click at [65, 81] on span "450 individuals" at bounding box center [66, 81] width 28 height 6
click at [52, 81] on input "450 individuals" at bounding box center [48, 81] width 5 height 5
radio input "true"
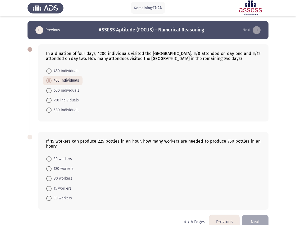
scroll to position [11, 0]
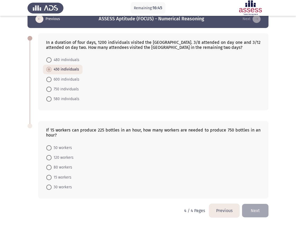
click at [64, 150] on span "50 workers" at bounding box center [62, 148] width 20 height 6
click at [52, 150] on input "50 workers" at bounding box center [48, 148] width 5 height 5
radio input "true"
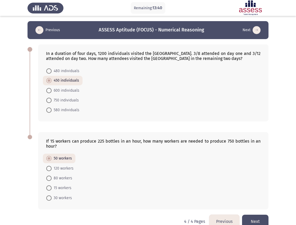
scroll to position [11, 0]
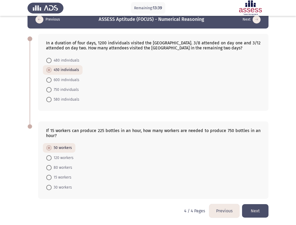
click at [255, 210] on button "Next" at bounding box center [255, 211] width 26 height 13
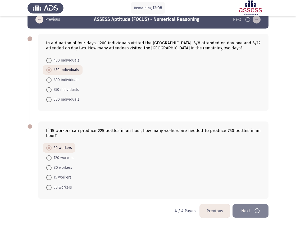
scroll to position [0, 0]
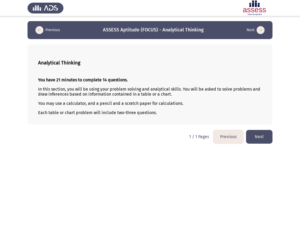
click at [263, 138] on button "Next" at bounding box center [259, 136] width 26 height 13
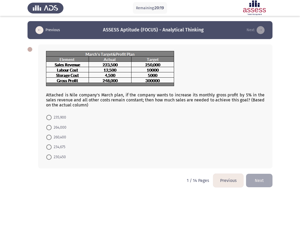
click at [63, 138] on span "260,400" at bounding box center [59, 137] width 15 height 6
click at [52, 138] on input "260,400" at bounding box center [48, 137] width 5 height 5
radio input "true"
click at [257, 179] on button "Next" at bounding box center [259, 180] width 26 height 13
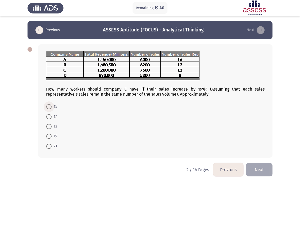
click at [50, 105] on span at bounding box center [48, 106] width 5 height 5
click at [50, 105] on input "15" at bounding box center [48, 106] width 5 height 5
radio input "true"
click at [259, 175] on button "Next" at bounding box center [259, 169] width 26 height 13
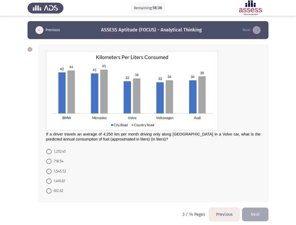
click at [60, 173] on span "1,545.52" at bounding box center [59, 172] width 15 height 6
click at [52, 173] on input "1,545.52" at bounding box center [48, 171] width 5 height 5
radio input "true"
click at [249, 211] on button "Next" at bounding box center [255, 214] width 26 height 13
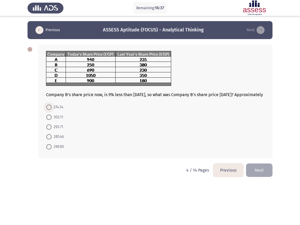
click at [49, 110] on span at bounding box center [48, 107] width 5 height 5
click at [49, 110] on input "274.34" at bounding box center [48, 107] width 5 height 5
radio input "true"
click at [263, 175] on button "Next" at bounding box center [259, 169] width 26 height 13
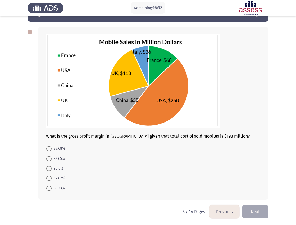
scroll to position [18, 0]
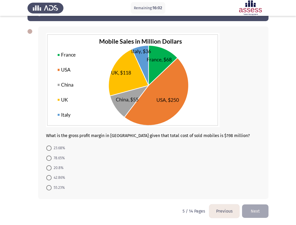
click at [55, 168] on span "20.8%" at bounding box center [58, 168] width 12 height 6
click at [52, 168] on input "20.8%" at bounding box center [48, 168] width 5 height 5
radio input "true"
click at [253, 209] on button "Next" at bounding box center [255, 210] width 26 height 13
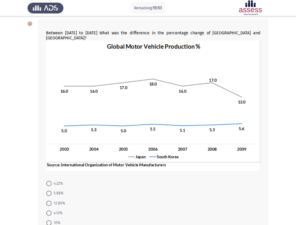
scroll to position [26, 0]
click at [53, 181] on span "4.22%" at bounding box center [57, 184] width 11 height 6
click at [52, 181] on input "4.22%" at bounding box center [48, 183] width 5 height 5
radio input "true"
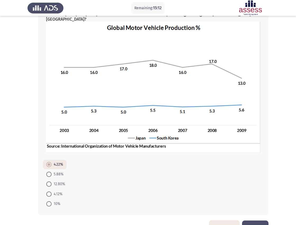
scroll to position [56, 0]
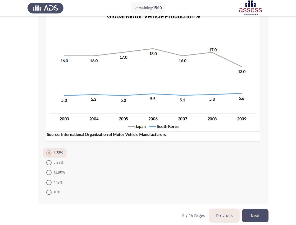
click at [258, 211] on button "Next" at bounding box center [255, 215] width 26 height 13
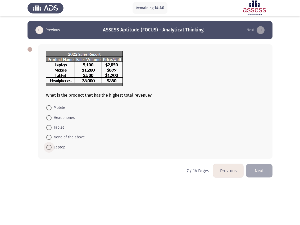
click at [49, 148] on span at bounding box center [48, 147] width 5 height 5
click at [49, 148] on input "Laptop" at bounding box center [48, 147] width 5 height 5
radio input "true"
click at [260, 170] on button "Next" at bounding box center [259, 170] width 26 height 13
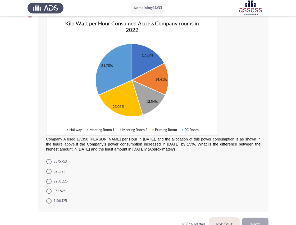
scroll to position [33, 0]
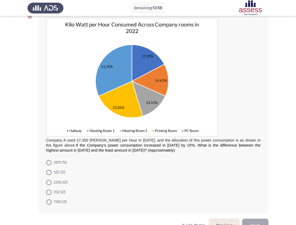
click at [51, 162] on span at bounding box center [48, 162] width 5 height 5
click at [51, 162] on input "3975.753" at bounding box center [48, 162] width 5 height 5
radio input "true"
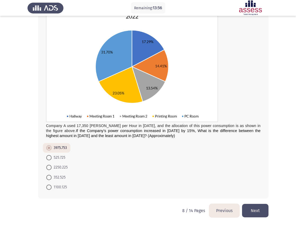
click at [256, 213] on button "Next" at bounding box center [255, 210] width 26 height 13
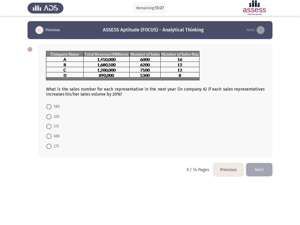
click at [56, 116] on span "450" at bounding box center [56, 117] width 8 height 6
click at [52, 116] on input "450" at bounding box center [48, 116] width 5 height 5
radio input "true"
click at [259, 169] on button "Next" at bounding box center [259, 169] width 26 height 13
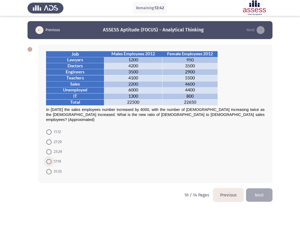
click at [59, 159] on span "17:19" at bounding box center [56, 162] width 9 height 6
click at [52, 159] on input "17:19" at bounding box center [48, 161] width 5 height 5
radio input "true"
click at [256, 189] on button "Next" at bounding box center [259, 194] width 26 height 13
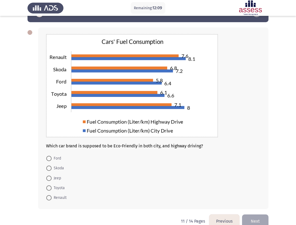
scroll to position [28, 0]
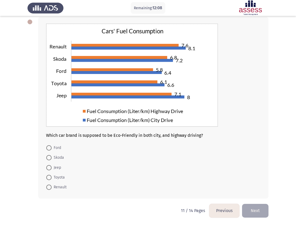
click at [58, 148] on span "Ford" at bounding box center [57, 148] width 10 height 6
click at [52, 148] on input "Ford" at bounding box center [48, 148] width 5 height 5
radio input "true"
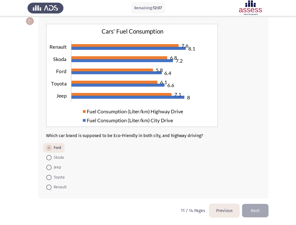
scroll to position [27, 0]
click at [256, 211] on button "Next" at bounding box center [255, 210] width 26 height 13
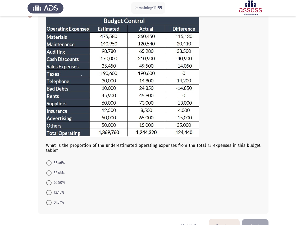
scroll to position [35, 0]
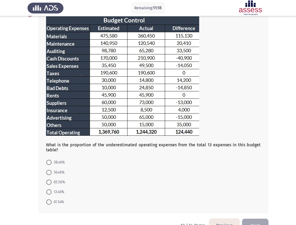
click at [58, 161] on span "38.46%" at bounding box center [58, 163] width 13 height 6
click at [52, 161] on input "38.46%" at bounding box center [48, 162] width 5 height 5
radio input "true"
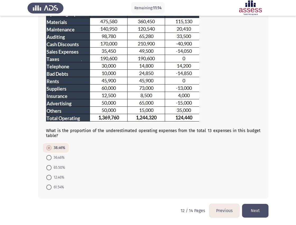
click at [259, 211] on button "Next" at bounding box center [255, 210] width 26 height 13
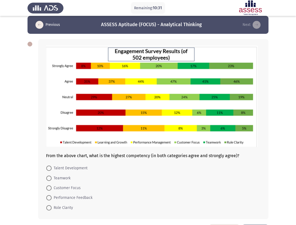
scroll to position [26, 0]
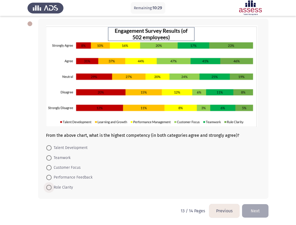
click at [60, 186] on span "Role Clarity" at bounding box center [62, 188] width 21 height 6
click at [52, 186] on input "Role Clarity" at bounding box center [48, 187] width 5 height 5
radio input "true"
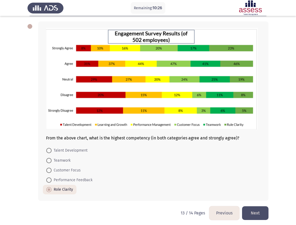
scroll to position [22, 0]
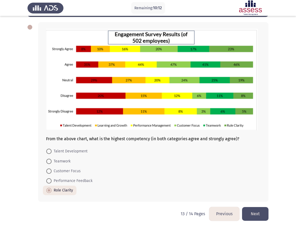
click at [256, 212] on button "Next" at bounding box center [255, 213] width 26 height 13
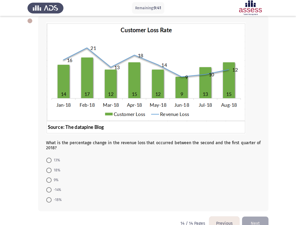
scroll to position [38, 0]
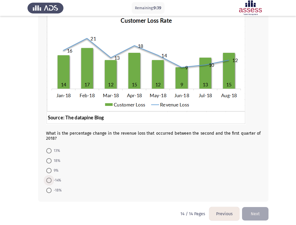
click at [54, 181] on span "-14%" at bounding box center [57, 181] width 10 height 6
click at [52, 181] on input "-14%" at bounding box center [48, 180] width 5 height 5
radio input "true"
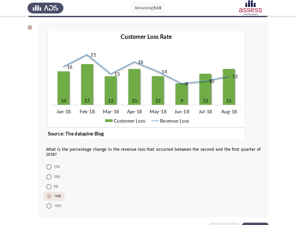
scroll to position [41, 0]
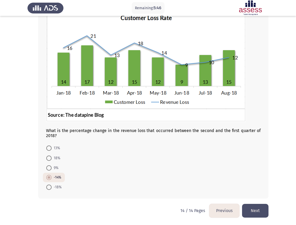
click at [259, 212] on button "Next" at bounding box center [255, 210] width 26 height 13
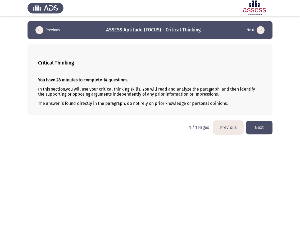
click at [259, 130] on button "Next" at bounding box center [259, 127] width 26 height 13
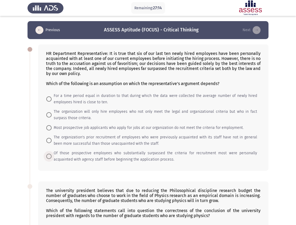
click at [48, 157] on span at bounding box center [48, 156] width 5 height 5
click at [48, 157] on input "Of those prospective employees who substantially surpassed the criteria for rec…" at bounding box center [48, 156] width 5 height 5
radio input "true"
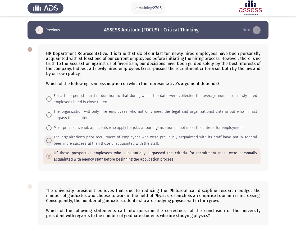
click at [48, 143] on span at bounding box center [48, 140] width 5 height 5
click at [48, 143] on input "The organization's prior recruitment of employees who were previously acquainte…" at bounding box center [48, 140] width 5 height 5
radio input "true"
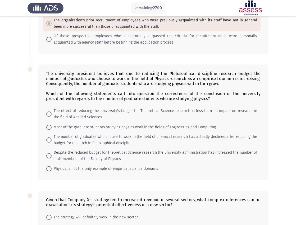
scroll to position [115, 0]
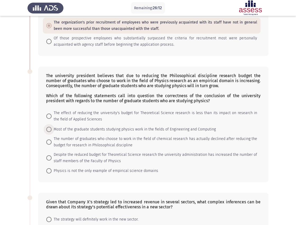
click at [57, 130] on span "Most of the graduate students studying physics work in the fields of Engineerin…" at bounding box center [134, 130] width 164 height 6
click at [52, 130] on input "Most of the graduate students studying physics work in the fields of Engineerin…" at bounding box center [48, 129] width 5 height 5
radio input "true"
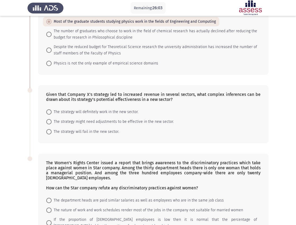
scroll to position [225, 0]
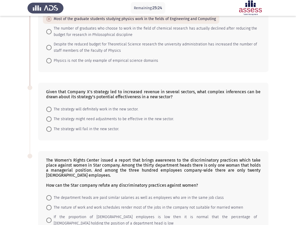
click at [48, 118] on span at bounding box center [48, 119] width 5 height 5
click at [48, 118] on input "The strategy might need adjustments to be effective in the new sector." at bounding box center [48, 119] width 5 height 5
radio input "true"
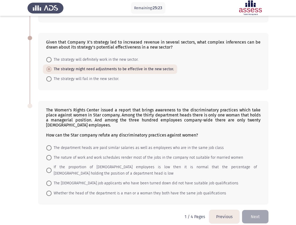
scroll to position [281, 0]
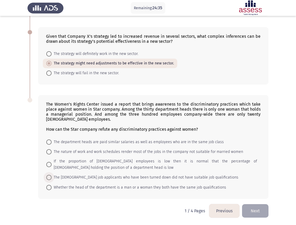
click at [49, 176] on span at bounding box center [48, 177] width 5 height 5
click at [49, 176] on input "The [DEMOGRAPHIC_DATA] job applicants who have been turned down did not have su…" at bounding box center [48, 177] width 5 height 5
radio input "true"
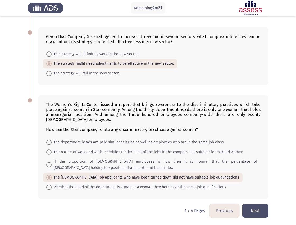
click at [255, 210] on button "Next" at bounding box center [255, 210] width 26 height 13
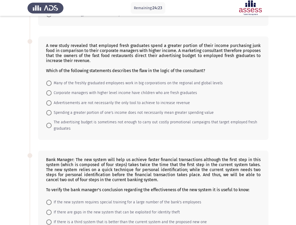
scroll to position [0, 0]
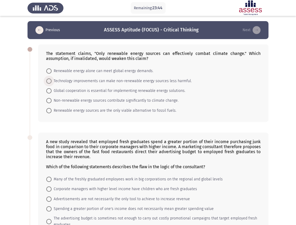
click at [59, 81] on span "Technology improvements can make non-renewable energy sources less harmful." at bounding box center [122, 81] width 140 height 6
click at [52, 81] on input "Technology improvements can make non-renewable energy sources less harmful." at bounding box center [48, 81] width 5 height 5
radio input "true"
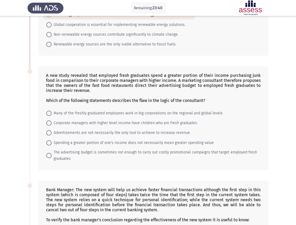
scroll to position [66, 0]
click at [50, 144] on span at bounding box center [48, 142] width 5 height 5
click at [50, 144] on input "Spending a greater portion of one's income does not necessarily mean greater sp…" at bounding box center [48, 142] width 5 height 5
radio input "true"
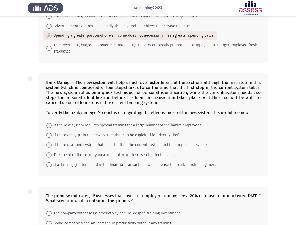
scroll to position [181, 0]
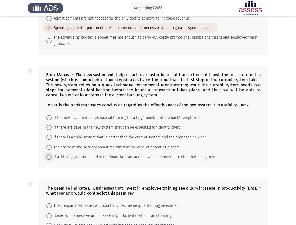
click at [52, 156] on span "If achieving greater speed in the financial transactions will increase the bank…" at bounding box center [135, 157] width 166 height 6
click at [52, 156] on input "If achieving greater speed in the financial transactions will increase the bank…" at bounding box center [48, 157] width 5 height 5
radio input "true"
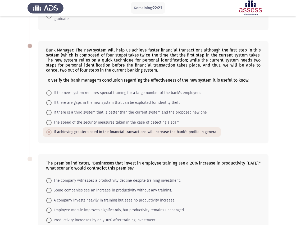
scroll to position [238, 0]
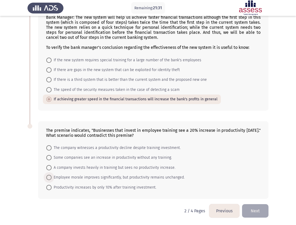
click at [51, 179] on span at bounding box center [48, 177] width 5 height 5
click at [51, 179] on input "Employee morale improves significantly, but productivity remains unchanged." at bounding box center [48, 177] width 5 height 5
radio input "true"
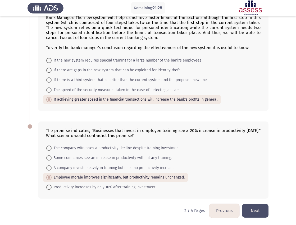
click at [253, 213] on button "Next" at bounding box center [255, 210] width 26 height 13
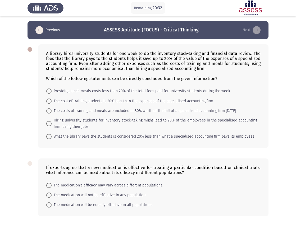
click at [61, 90] on span "Providing lunch meals costs less than 20% of the total fees paid for university…" at bounding box center [141, 91] width 179 height 6
click at [52, 90] on input "Providing lunch meals costs less than 20% of the total fees paid for university…" at bounding box center [48, 91] width 5 height 5
radio input "true"
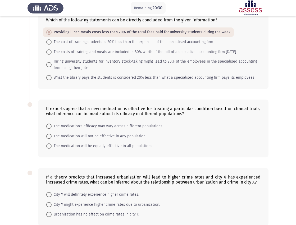
scroll to position [61, 0]
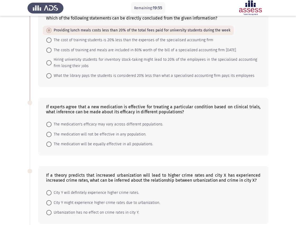
click at [48, 124] on span at bounding box center [48, 124] width 5 height 5
click at [48, 124] on input "The medication's efficacy may vary across different populations." at bounding box center [48, 124] width 5 height 5
radio input "true"
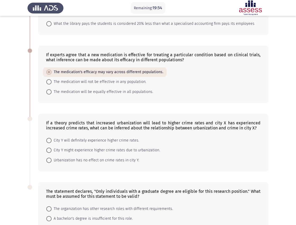
scroll to position [121, 0]
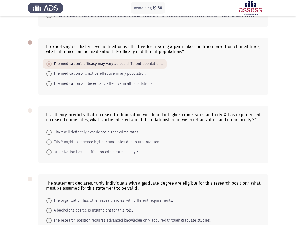
click at [50, 142] on span at bounding box center [48, 142] width 5 height 5
click at [50, 142] on input "City Y might experience higher crime rates due to urbanization." at bounding box center [48, 142] width 5 height 5
radio input "true"
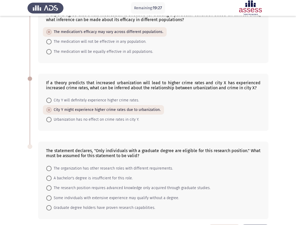
scroll to position [174, 0]
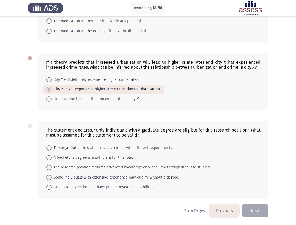
click at [57, 157] on span "A bachelor's degree is insufficient for this role." at bounding box center [92, 158] width 81 height 6
click at [52, 157] on input "A bachelor's degree is insufficient for this role." at bounding box center [48, 157] width 5 height 5
radio input "true"
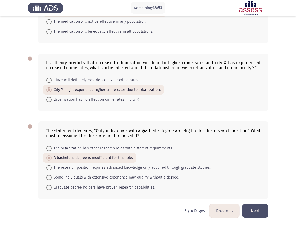
click at [256, 211] on button "Next" at bounding box center [255, 211] width 26 height 13
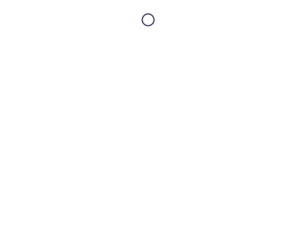
scroll to position [0, 0]
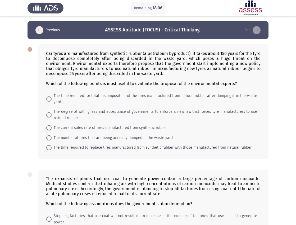
click at [60, 96] on span "The time required for total decomposition of the tires manufactured from natura…" at bounding box center [155, 99] width 206 height 13
click at [52, 97] on input "The time required for total decomposition of the tires manufactured from natura…" at bounding box center [48, 99] width 5 height 5
radio input "true"
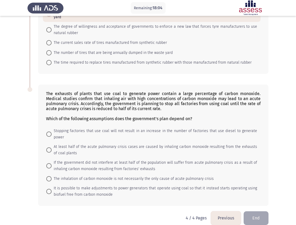
scroll to position [87, 0]
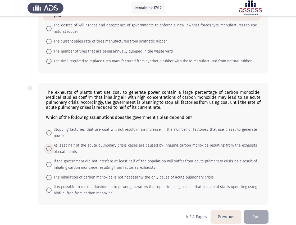
click at [78, 145] on span "At least half of the acute pulmonary crisis cases are caused by inhaling carbon…" at bounding box center [155, 149] width 206 height 13
click at [52, 146] on input "At least half of the acute pulmonary crisis cases are caused by inhaling carbon…" at bounding box center [48, 148] width 5 height 5
radio input "true"
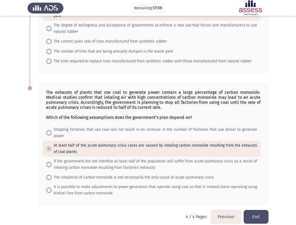
click at [258, 210] on button "End" at bounding box center [256, 216] width 25 height 13
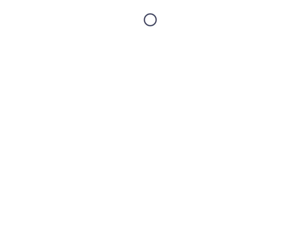
scroll to position [0, 0]
